Goal: Information Seeking & Learning: Check status

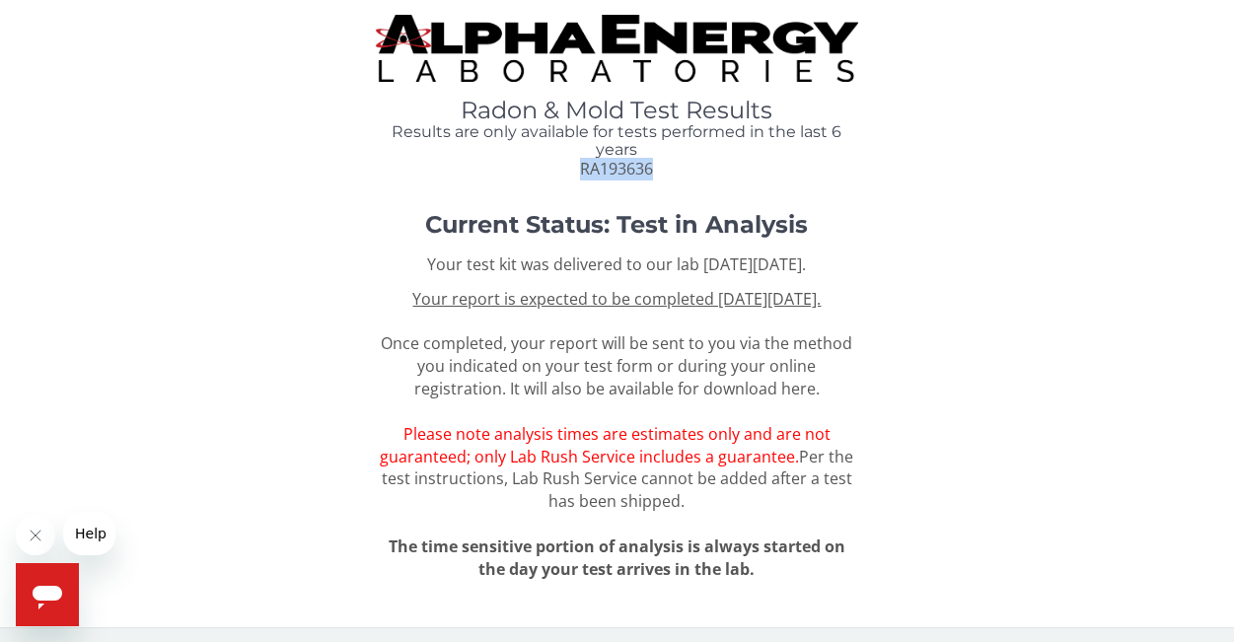
drag, startPoint x: 665, startPoint y: 167, endPoint x: 581, endPoint y: 170, distance: 83.9
click at [581, 170] on div "Radon & Mold Test Results Results are only available for tests performed in the…" at bounding box center [616, 139] width 481 height 83
copy span "RA193636"
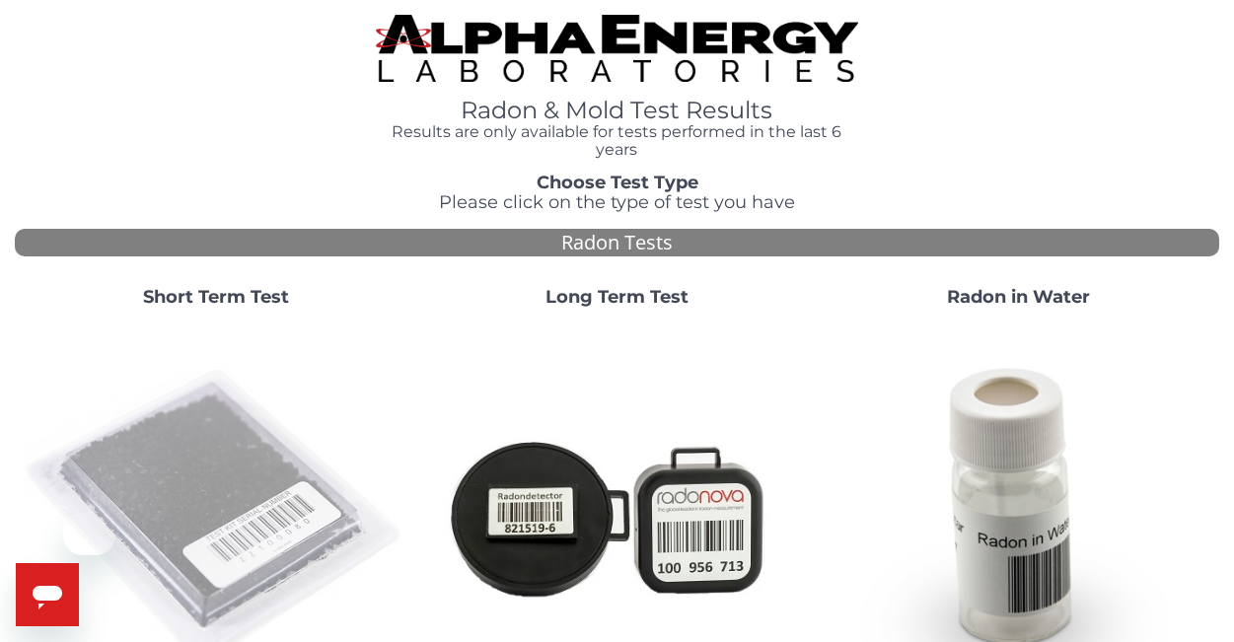
click at [260, 490] on img at bounding box center [216, 517] width 386 height 386
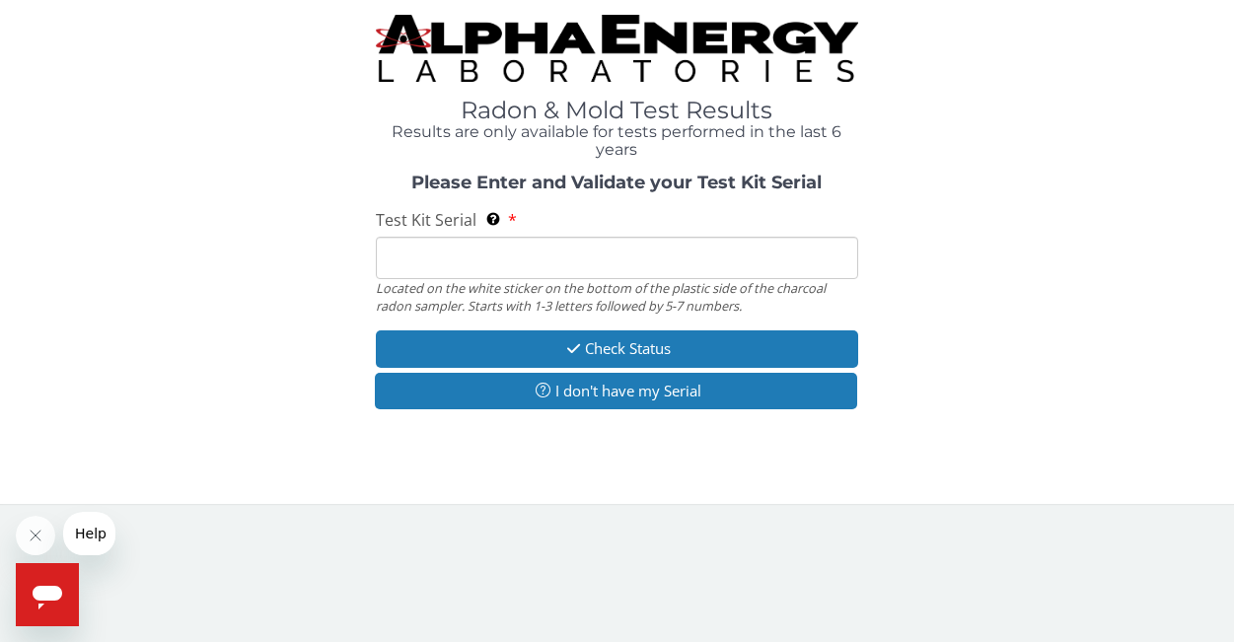
click at [402, 287] on div "Located on the white sticker on the bottom of the plastic side of the charcoal …" at bounding box center [616, 297] width 481 height 37
click at [402, 259] on input "Test Kit Serial Located on the white sticker on the bottom of the plastic side …" at bounding box center [616, 258] width 481 height 42
paste input "RA193636"
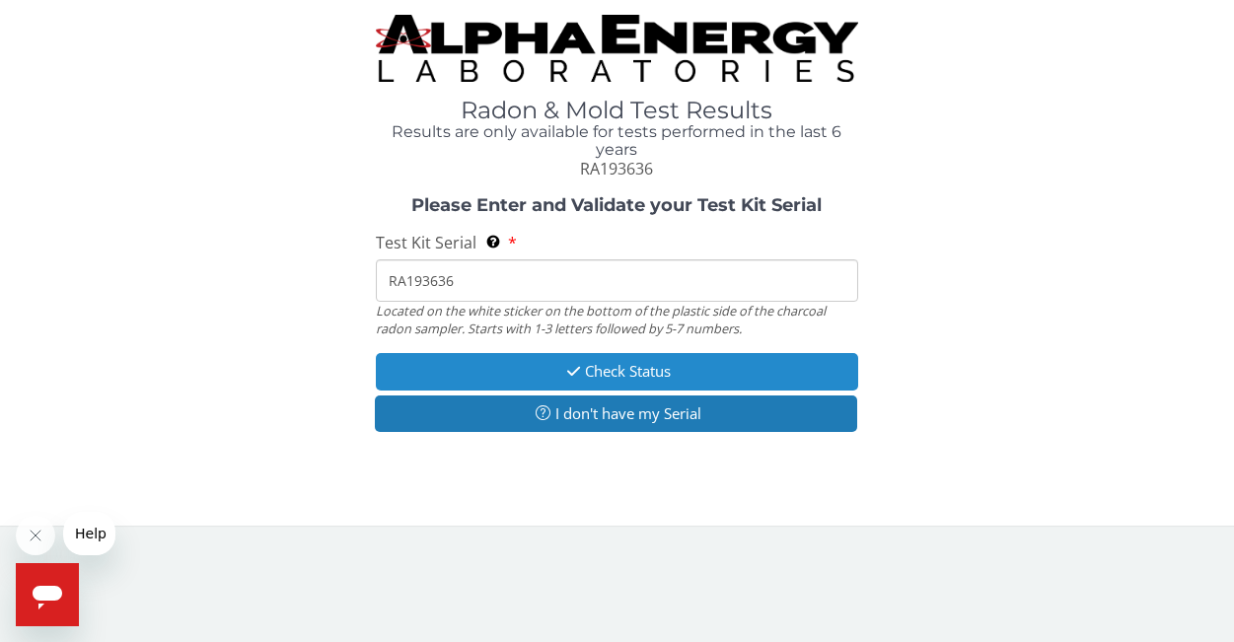
type input "RA193636"
click at [597, 376] on button "Check Status" at bounding box center [616, 371] width 481 height 37
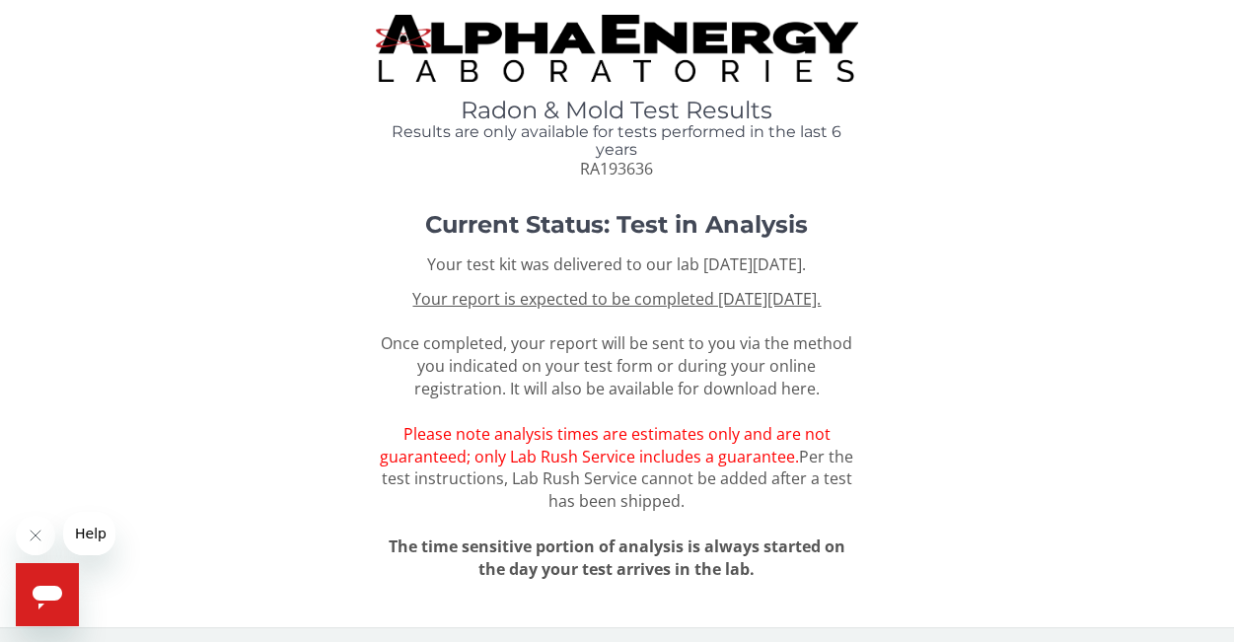
scroll to position [27, 0]
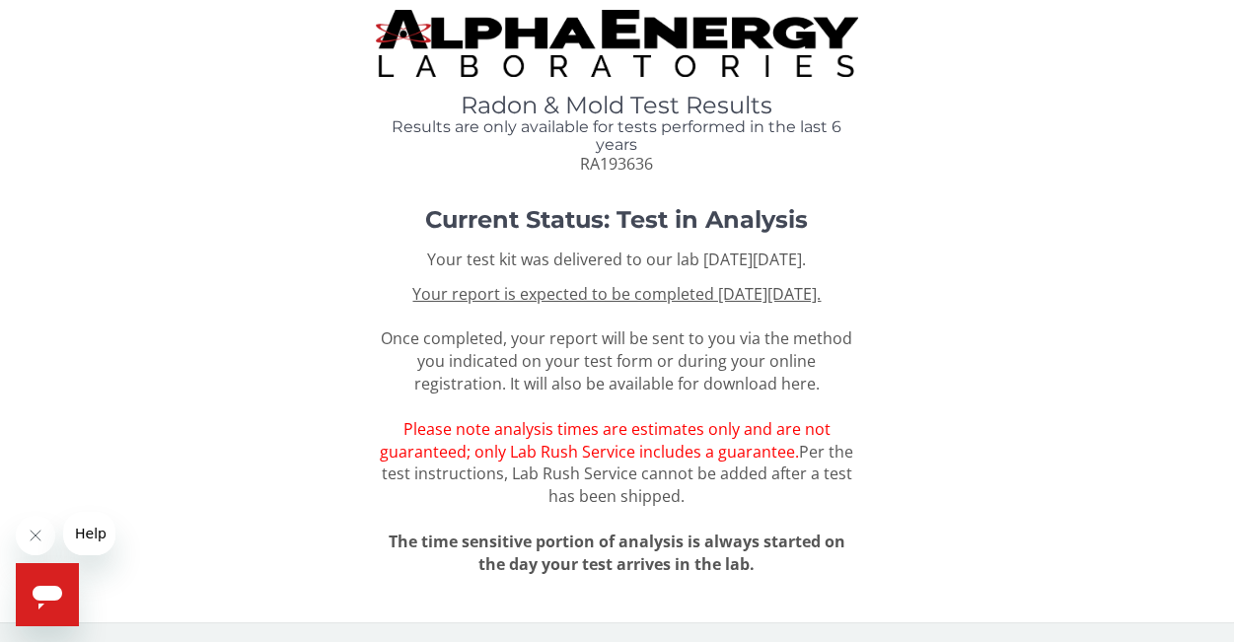
drag, startPoint x: 853, startPoint y: 274, endPoint x: 711, endPoint y: 286, distance: 142.6
click at [711, 286] on div "Your test kit was delivered to our lab [DATE][DATE]. Your report is expected to…" at bounding box center [616, 412] width 481 height 327
drag, startPoint x: 656, startPoint y: 140, endPoint x: 565, endPoint y: 137, distance: 90.8
click at [565, 137] on div "Radon & Mold Test Results Results are only available for tests performed in the…" at bounding box center [616, 134] width 481 height 83
click at [42, 585] on icon "Open messaging window" at bounding box center [48, 595] width 36 height 36
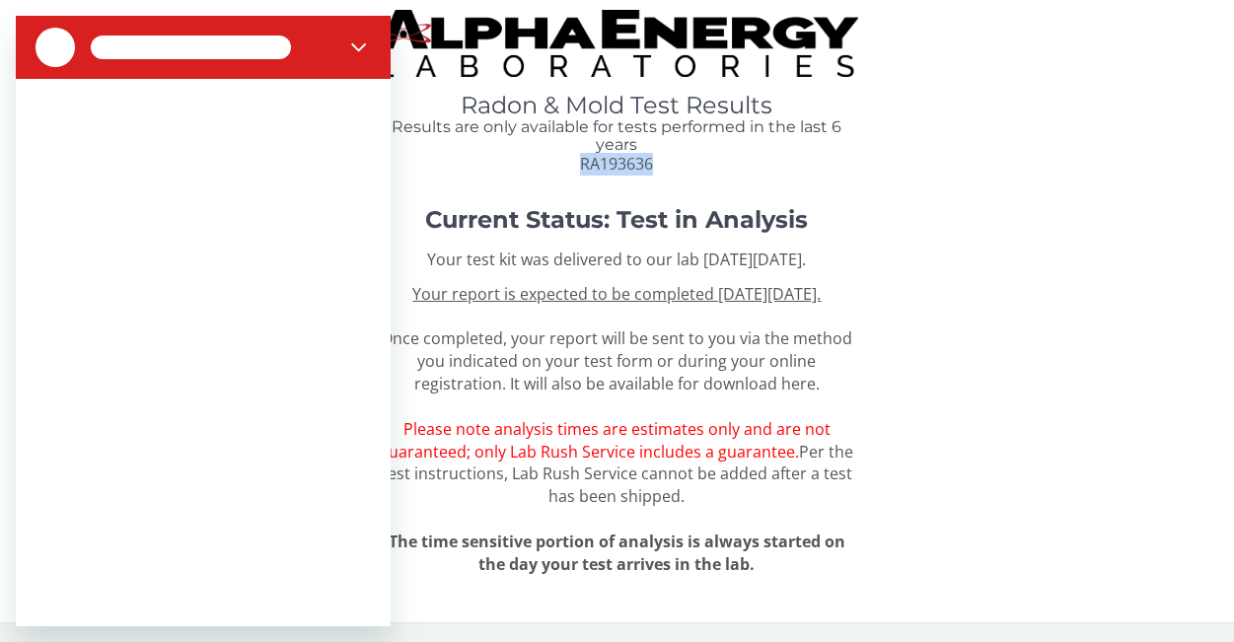
scroll to position [0, 0]
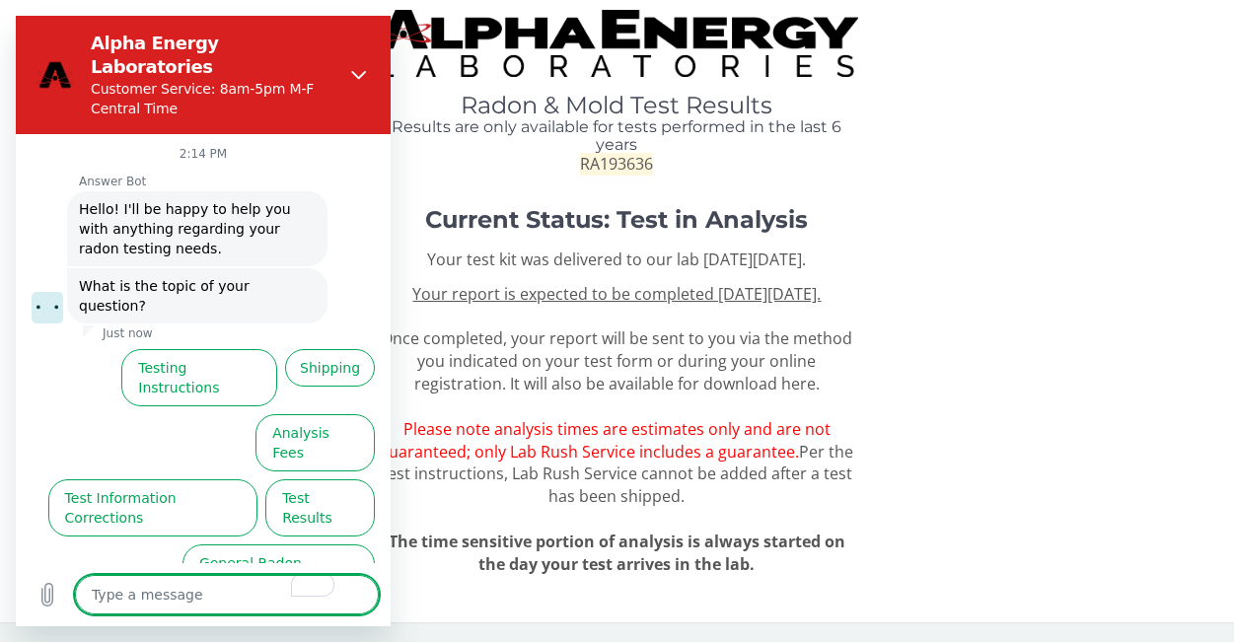
click at [341, 479] on button "Test Results" at bounding box center [320, 507] width 110 height 57
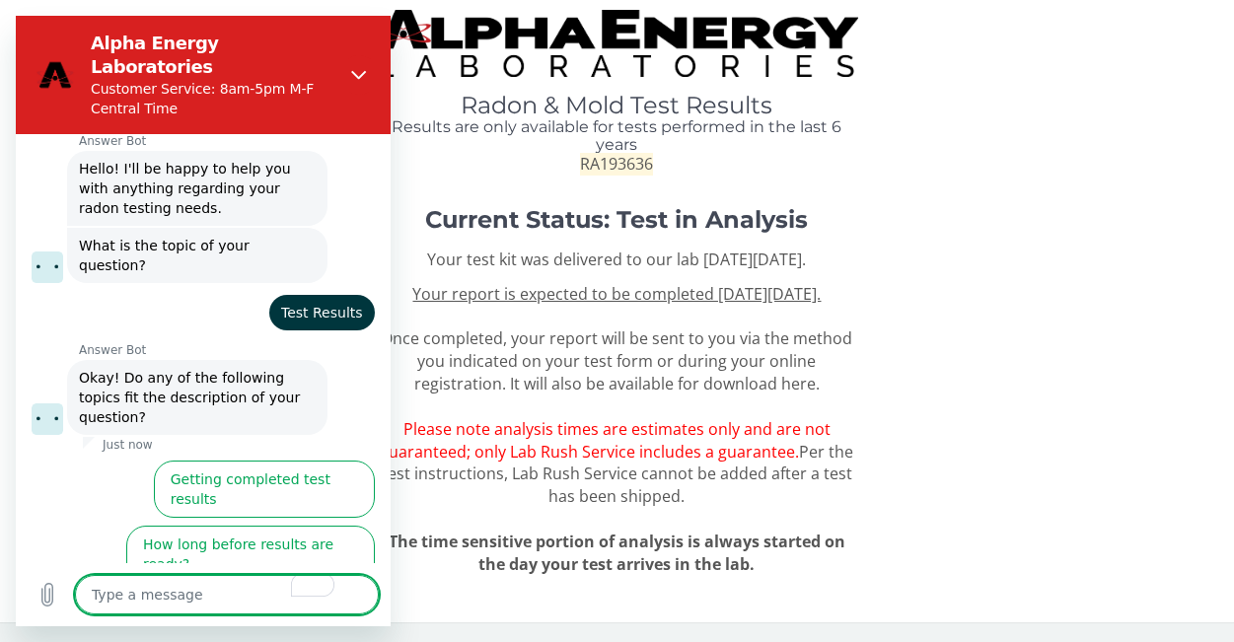
scroll to position [53, 0]
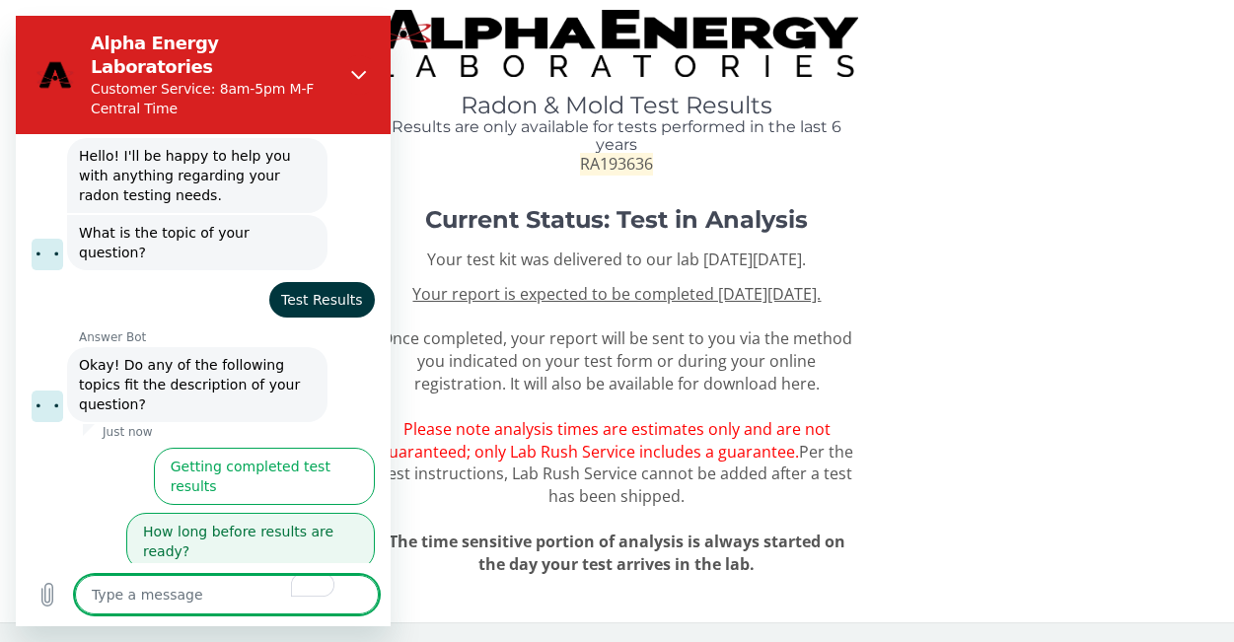
click at [310, 513] on button "How long before results are ready?" at bounding box center [250, 541] width 249 height 57
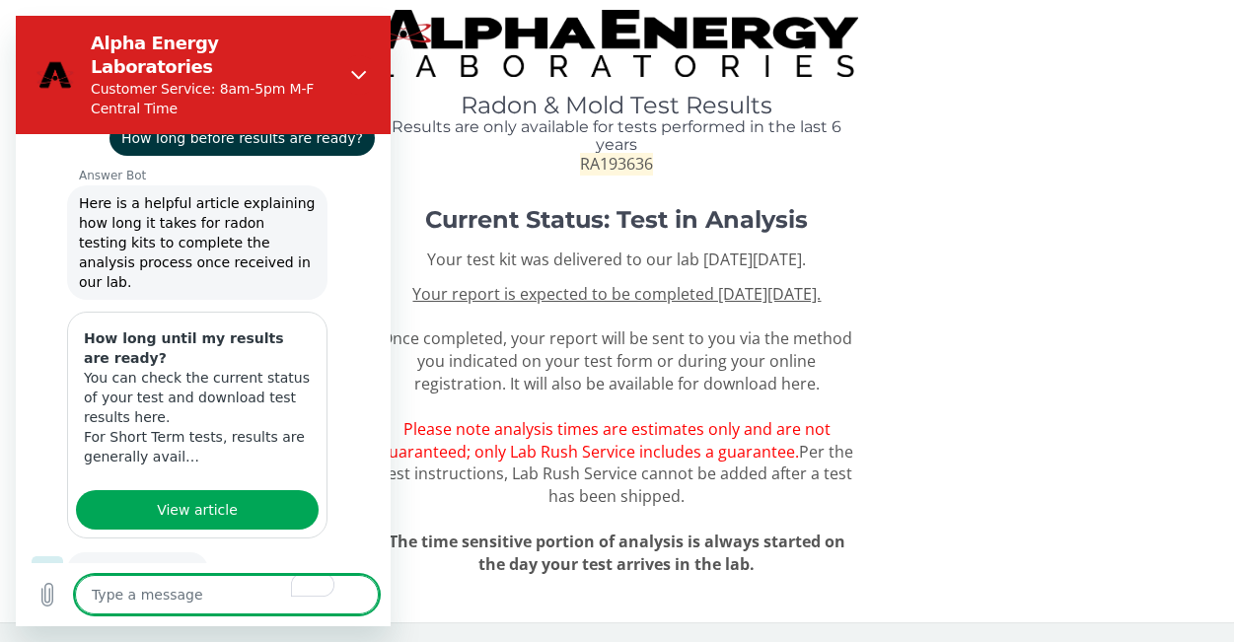
scroll to position [377, 0]
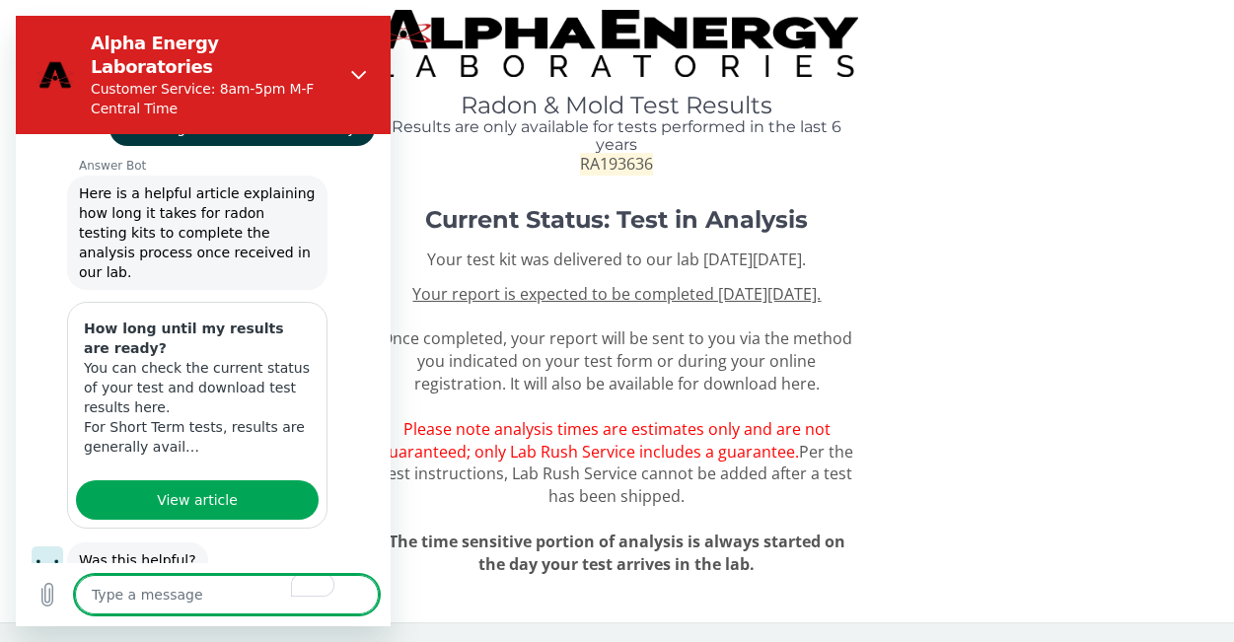
click at [252, 604] on button "No, I still need help" at bounding box center [299, 632] width 151 height 57
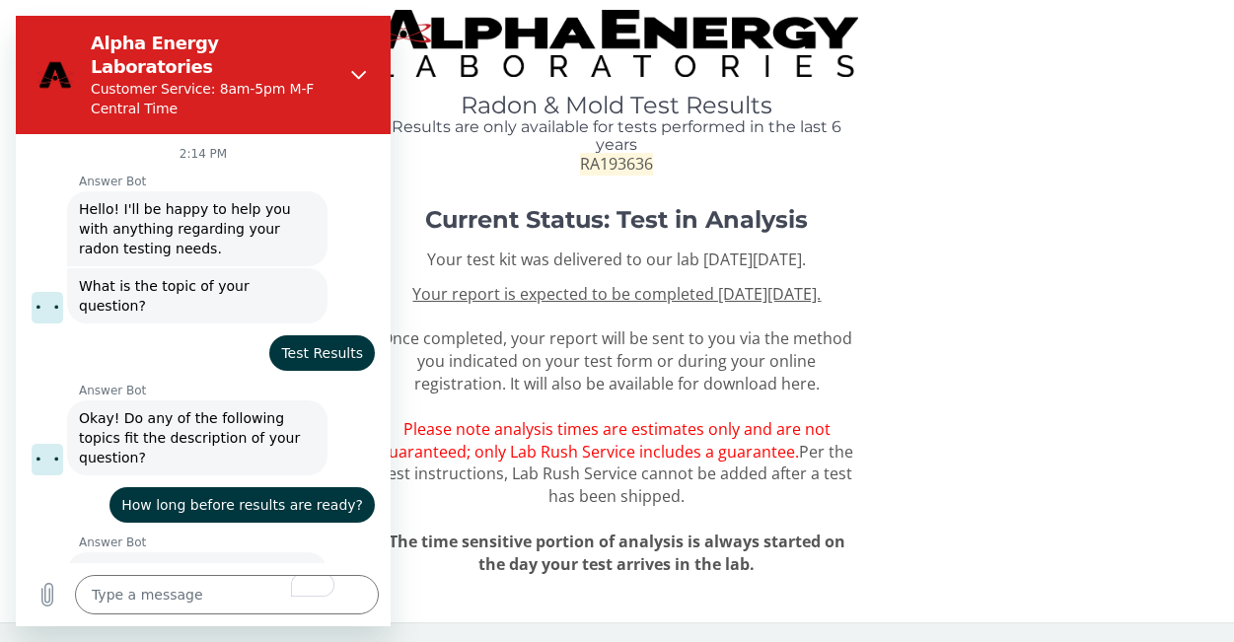
scroll to position [0, 0]
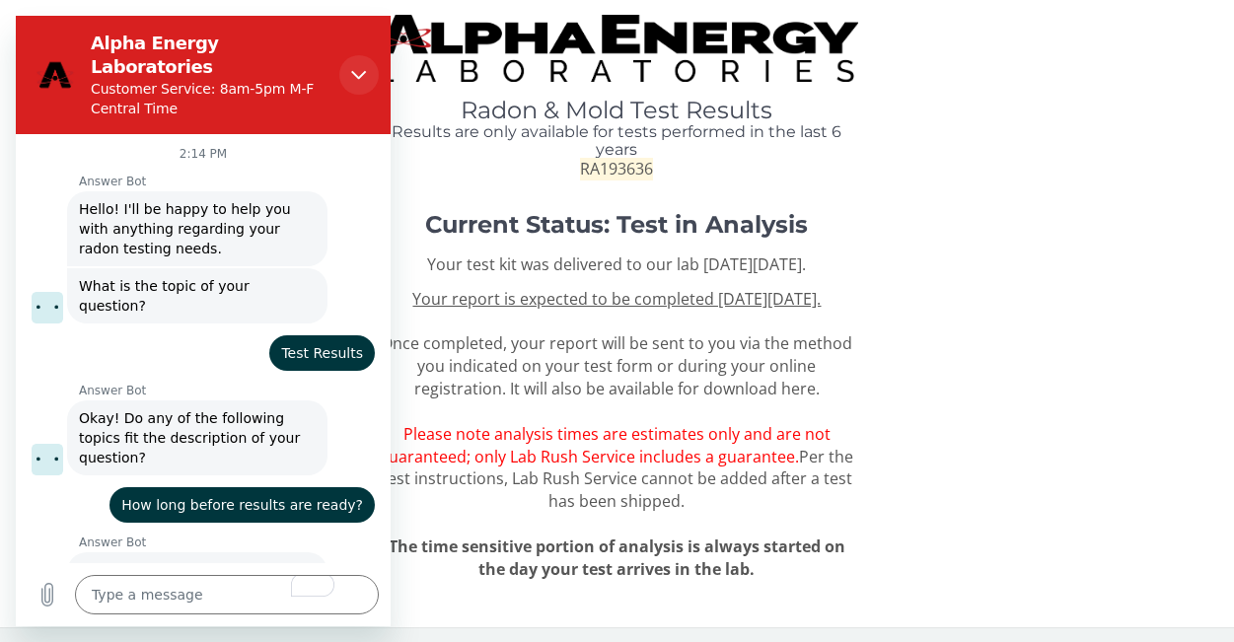
click at [361, 67] on icon "Close" at bounding box center [359, 75] width 16 height 16
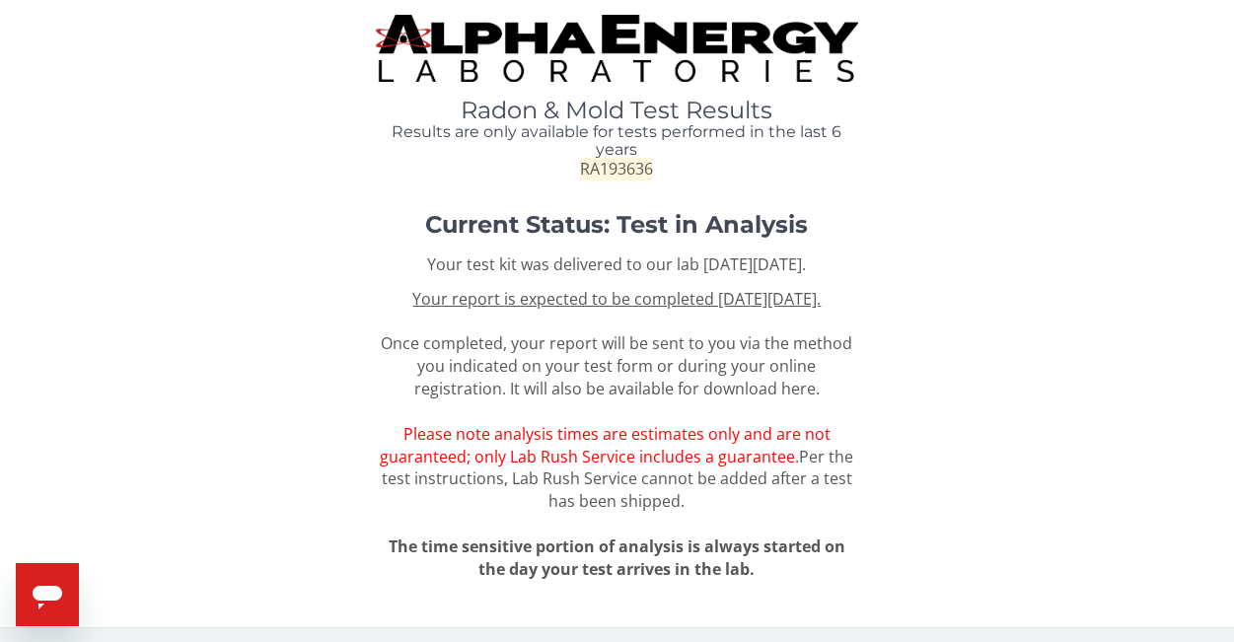
type textarea "x"
